Goal: Information Seeking & Learning: Learn about a topic

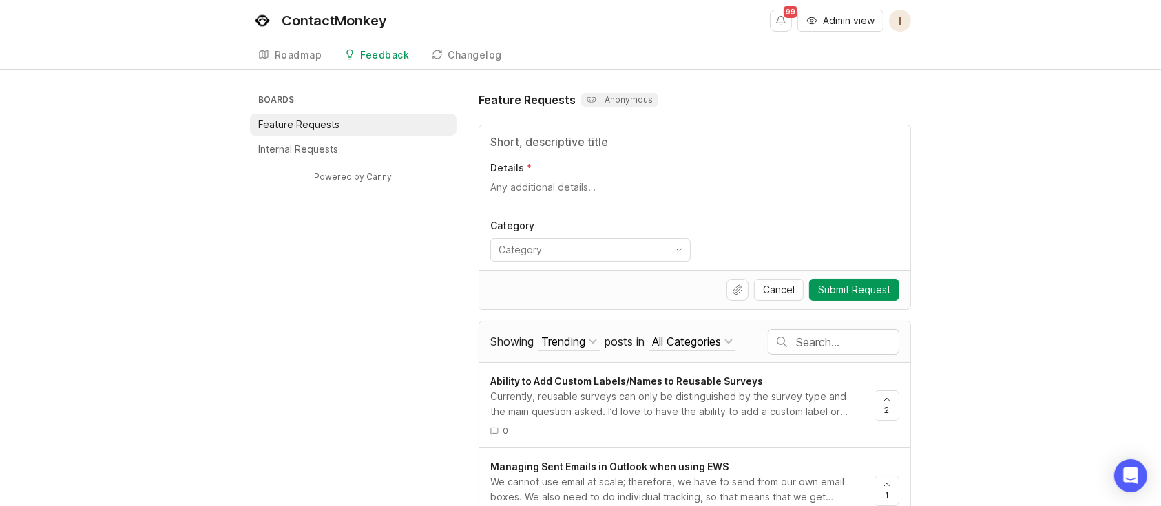
click at [798, 335] on input "text" at bounding box center [847, 342] width 103 height 15
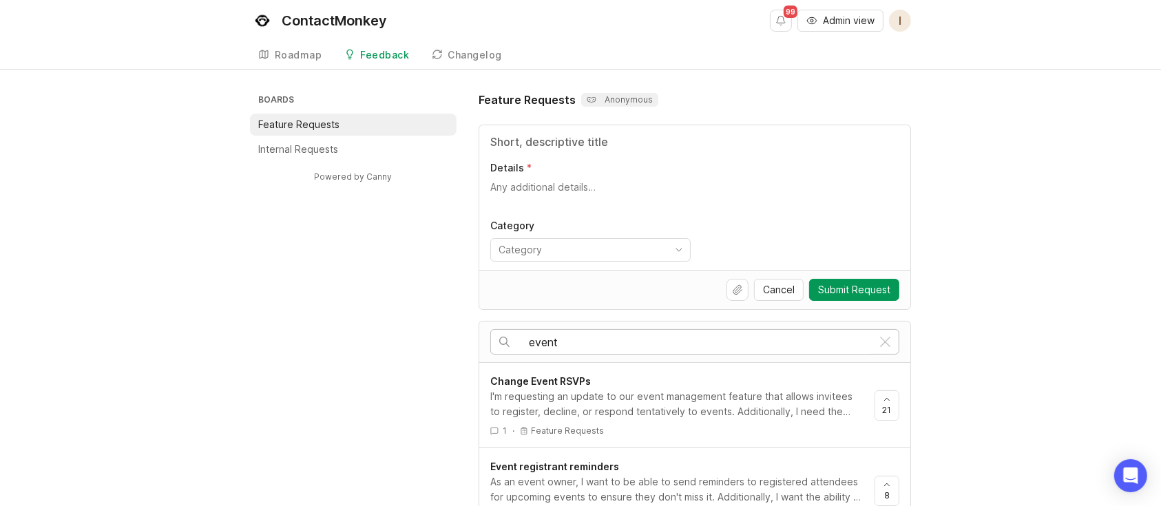
click at [584, 335] on input "event" at bounding box center [700, 342] width 343 height 15
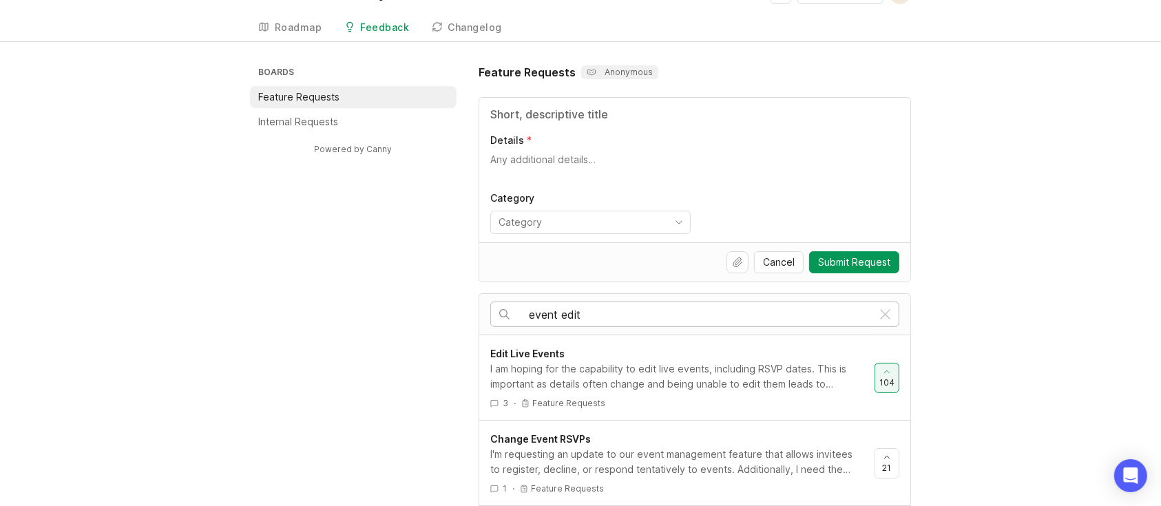
scroll to position [92, 0]
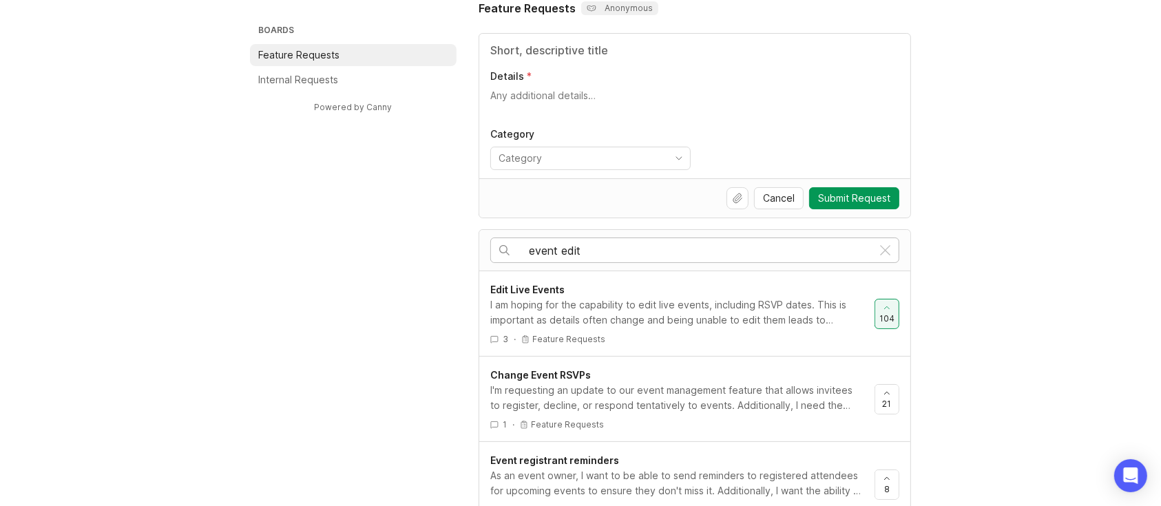
type input "event edit"
click at [613, 295] on div "Edit Live Events" at bounding box center [676, 289] width 373 height 15
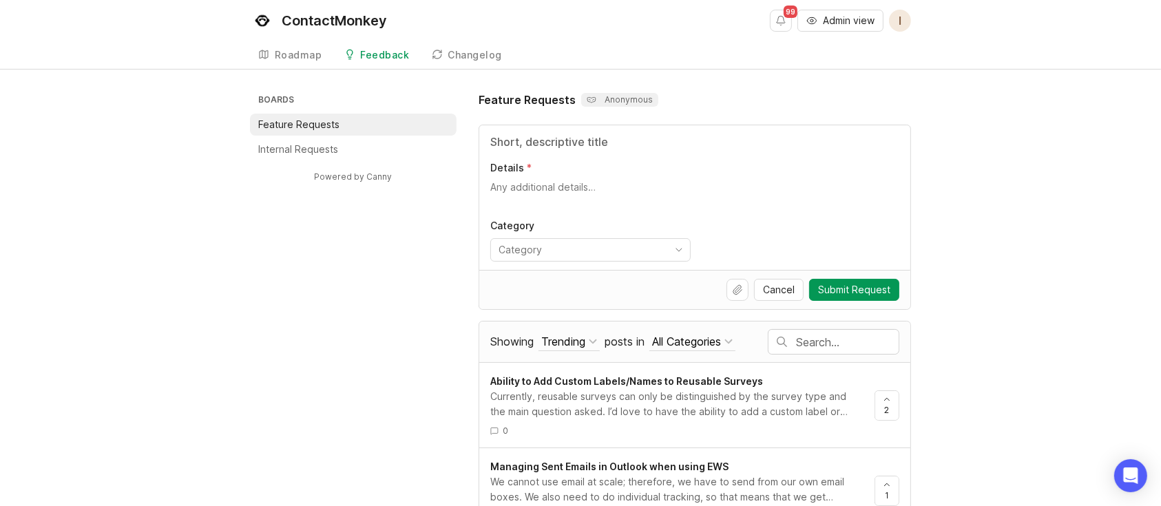
click at [837, 343] on input "text" at bounding box center [847, 342] width 103 height 15
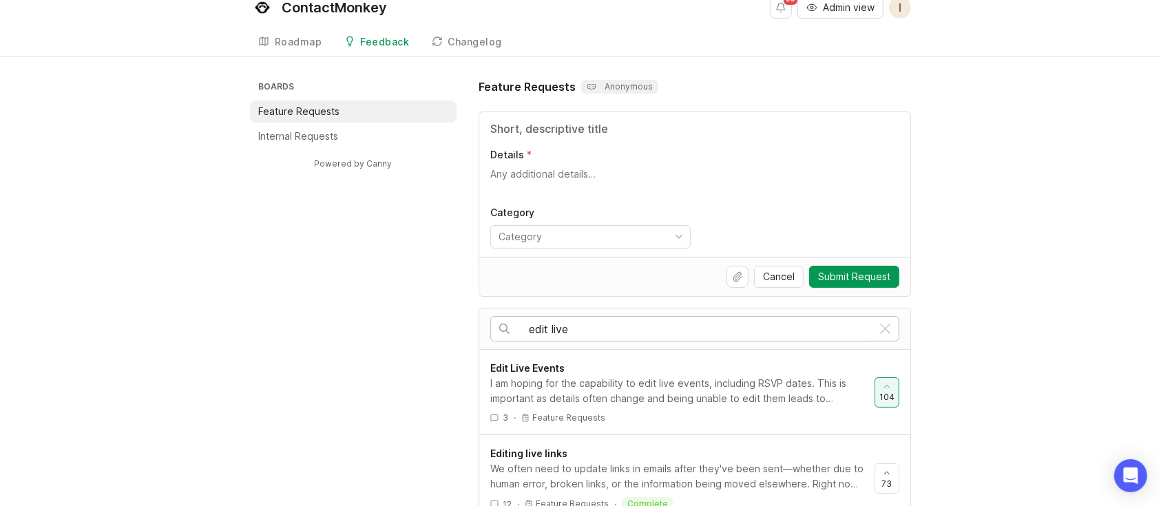
scroll to position [92, 0]
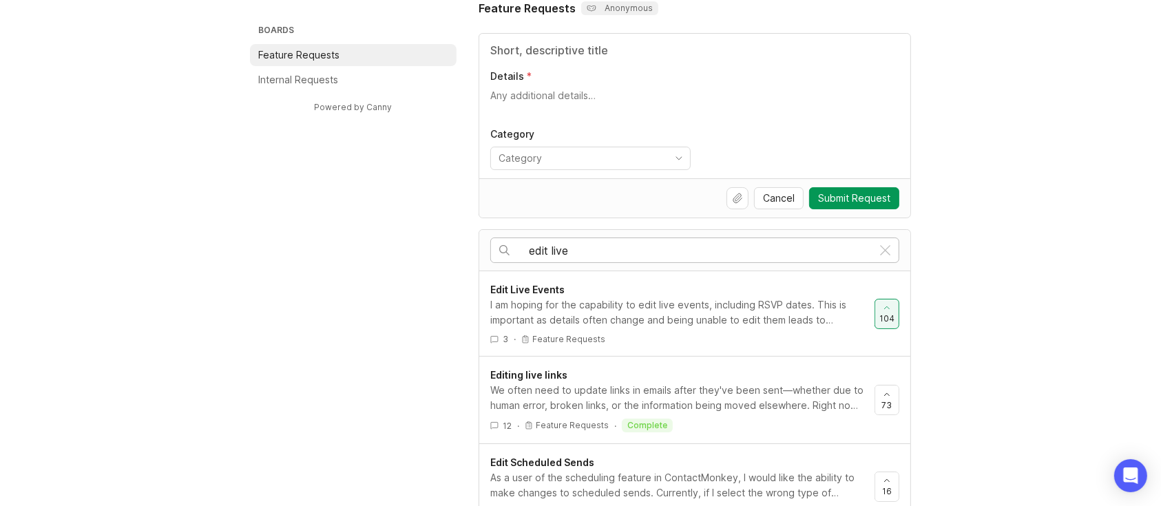
type input "edit live"
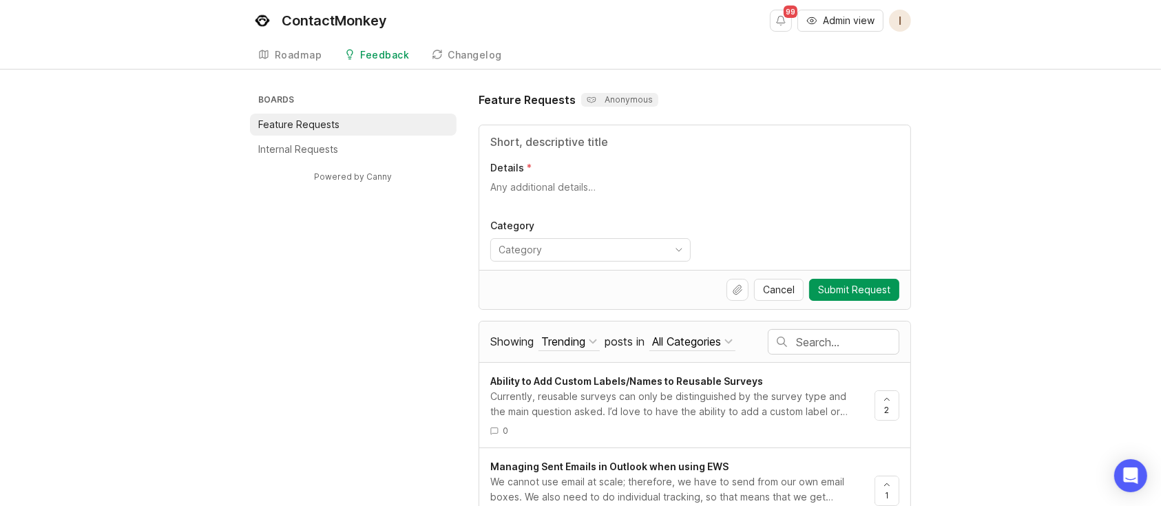
click at [488, 54] on div "Changelog" at bounding box center [475, 55] width 54 height 10
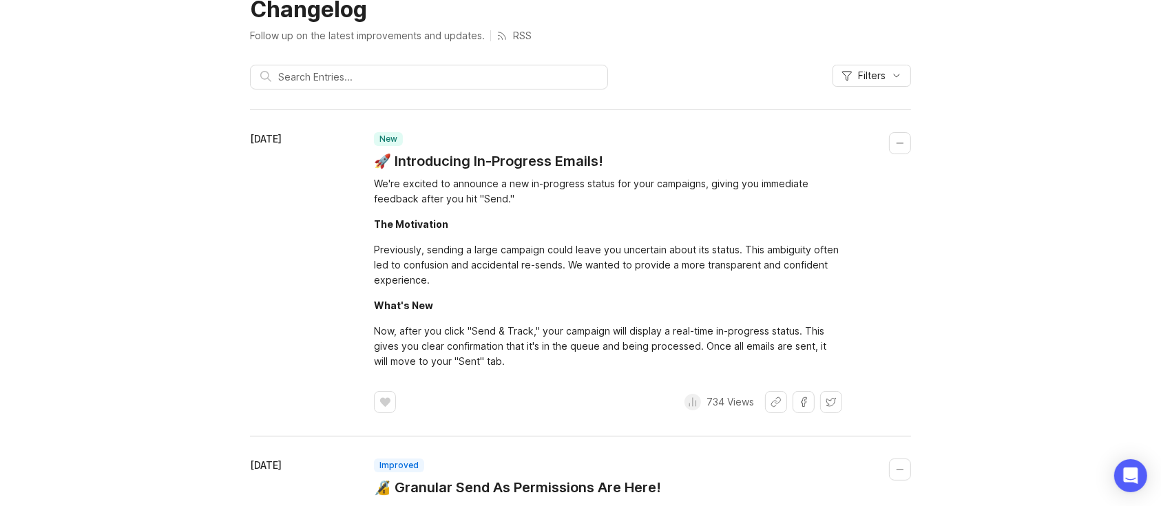
scroll to position [92, 0]
